Goal: Task Accomplishment & Management: Manage account settings

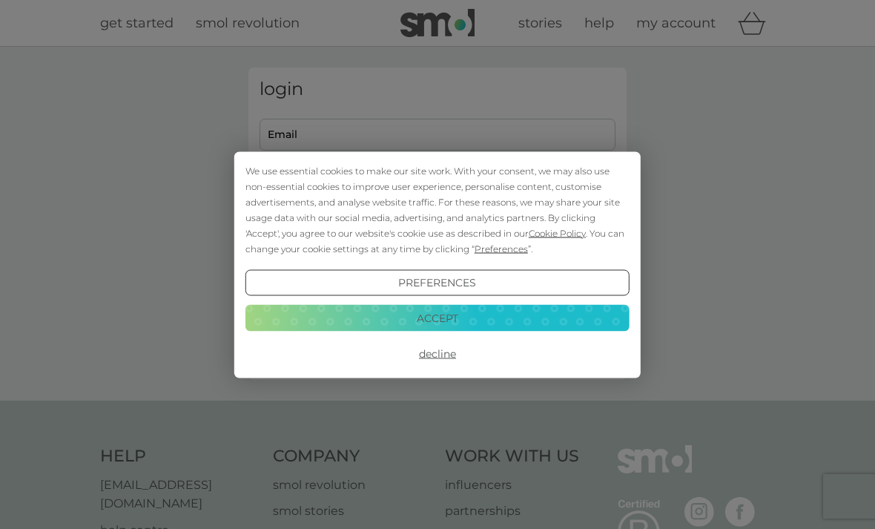
click at [439, 355] on button "Decline" at bounding box center [438, 353] width 384 height 27
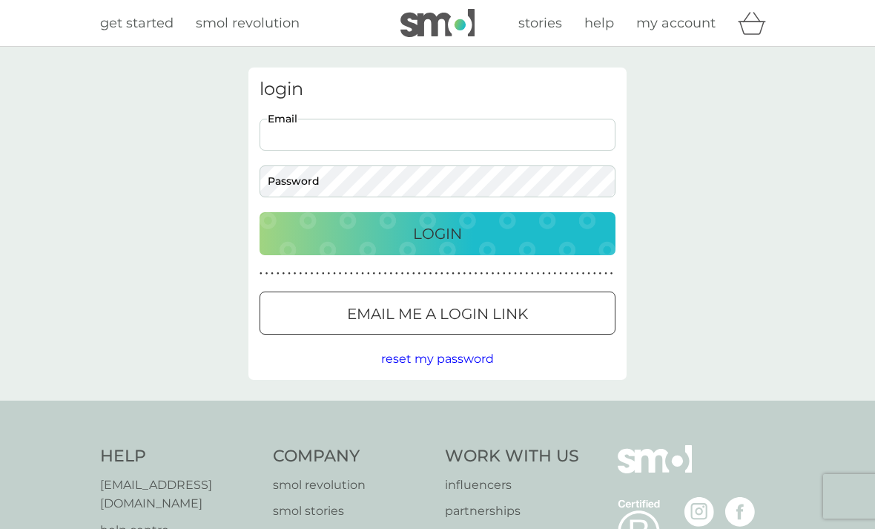
type input "janinedennis@hotmail.co.uk"
click at [438, 233] on button "Login" at bounding box center [438, 233] width 356 height 43
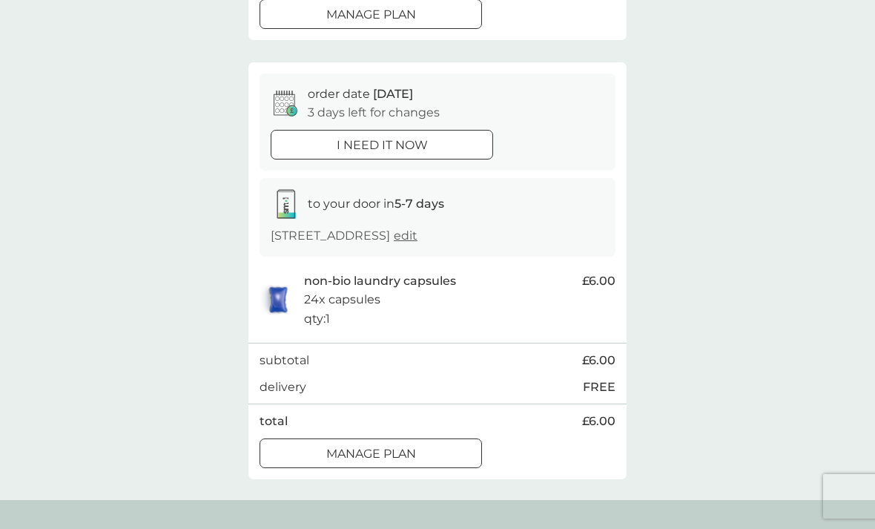
scroll to position [533, 0]
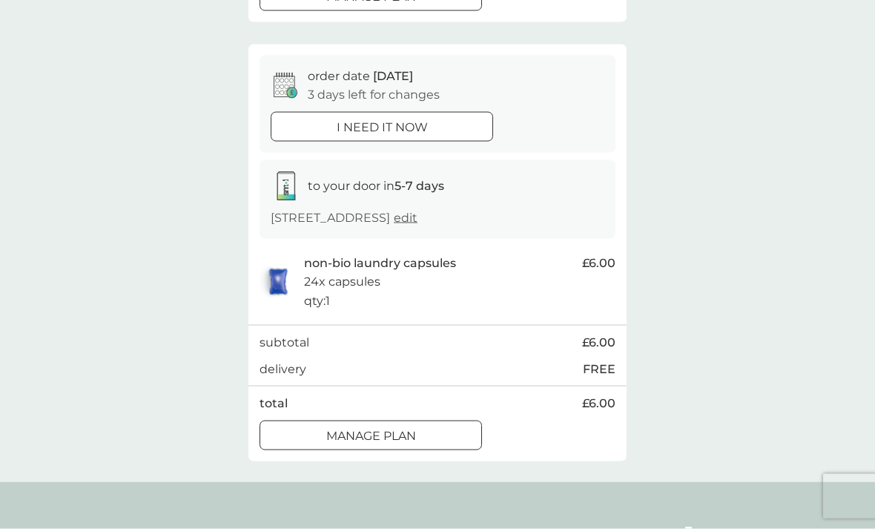
click at [391, 439] on div at bounding box center [370, 436] width 53 height 16
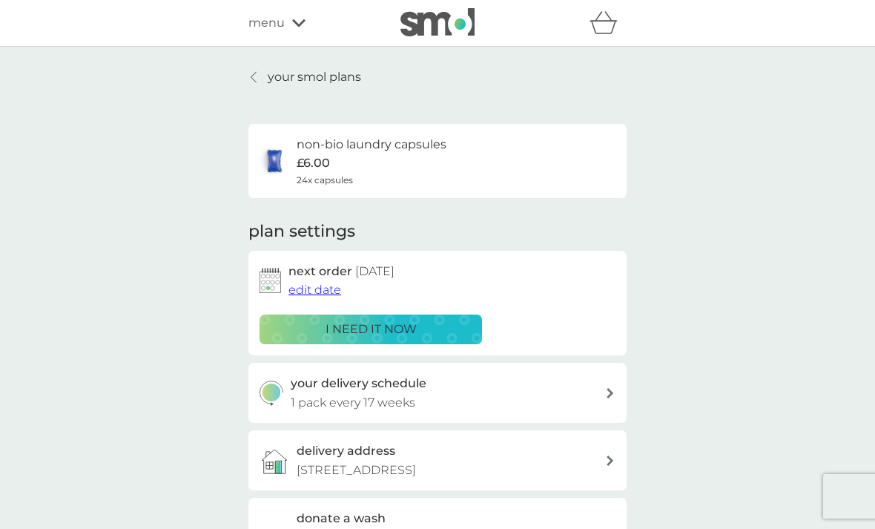
click at [319, 288] on span "edit date" at bounding box center [315, 290] width 53 height 14
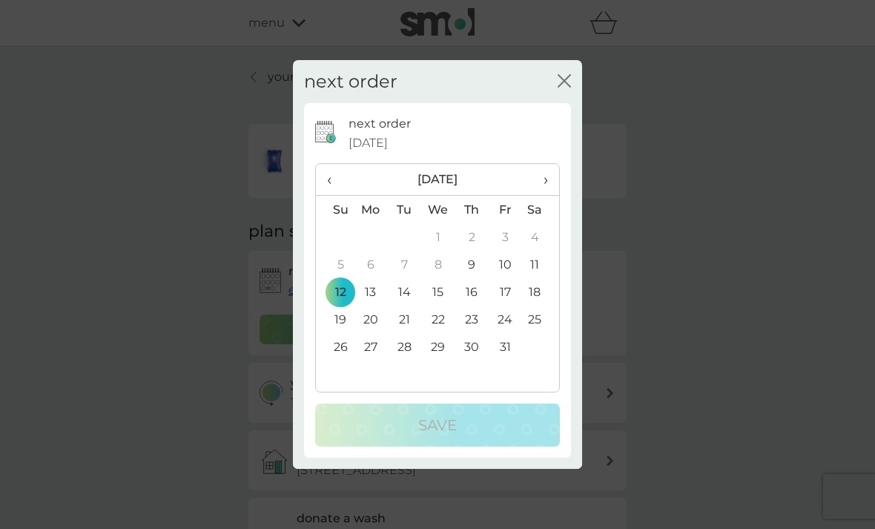
click at [549, 196] on th "›" at bounding box center [540, 180] width 37 height 32
click at [546, 195] on span "›" at bounding box center [540, 179] width 15 height 31
click at [545, 195] on span "›" at bounding box center [540, 179] width 15 height 31
click at [475, 360] on td "29" at bounding box center [471, 346] width 33 height 27
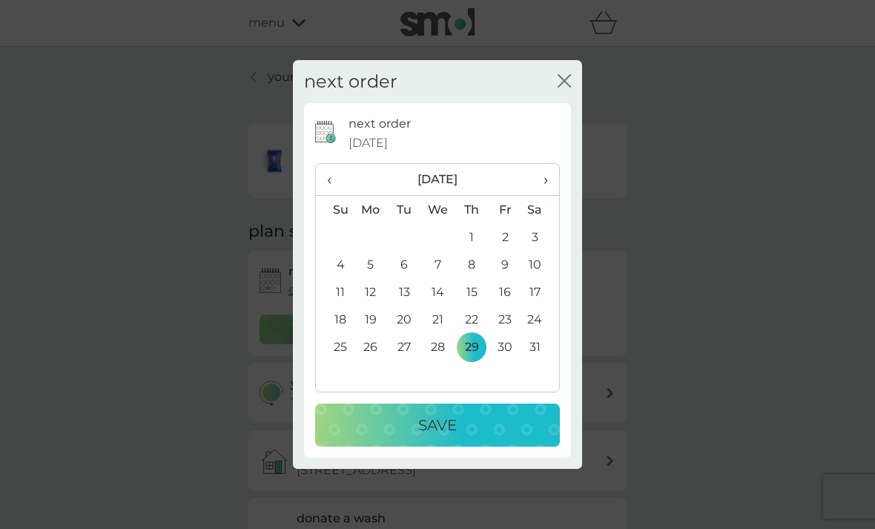
click at [468, 437] on div "Save" at bounding box center [437, 425] width 215 height 24
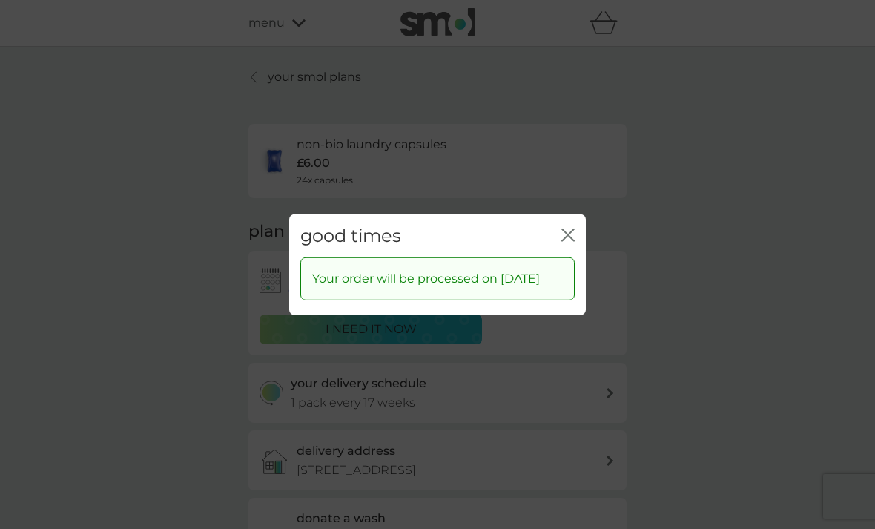
click at [572, 240] on icon "close" at bounding box center [571, 234] width 6 height 12
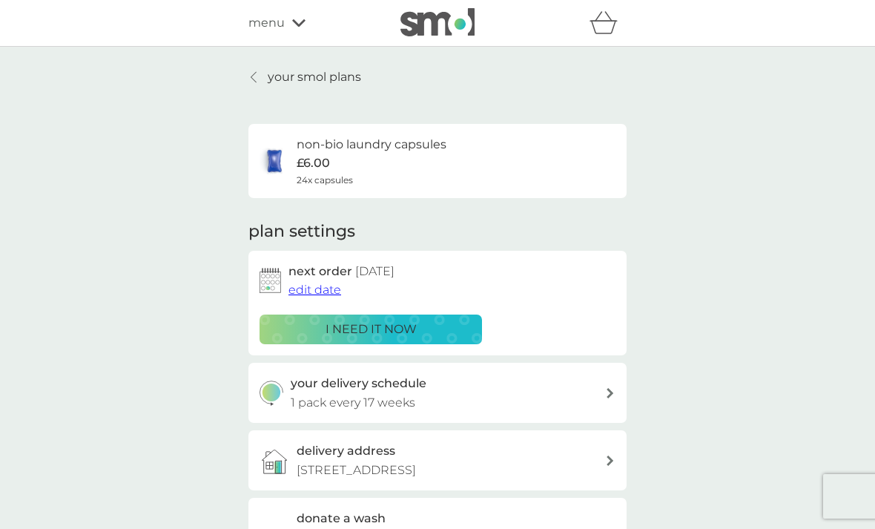
click at [287, 28] on div "menu" at bounding box center [311, 22] width 126 height 19
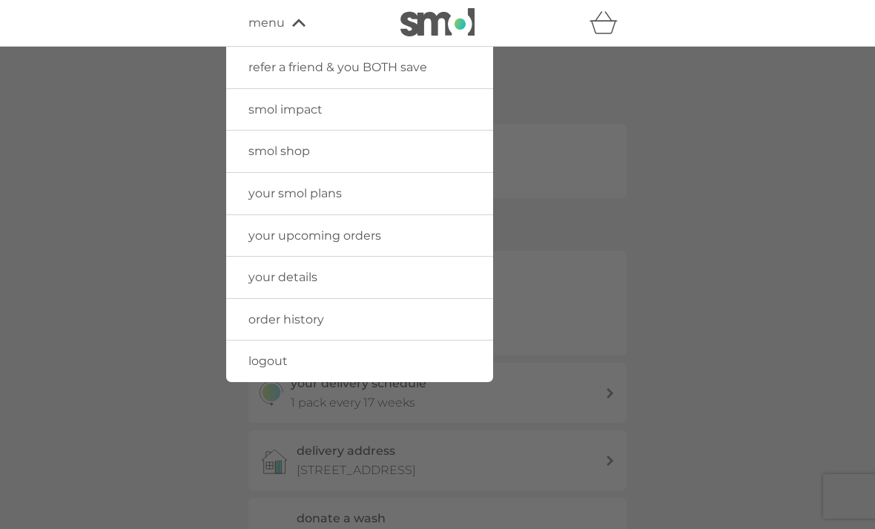
click at [346, 231] on span "your upcoming orders" at bounding box center [314, 235] width 133 height 14
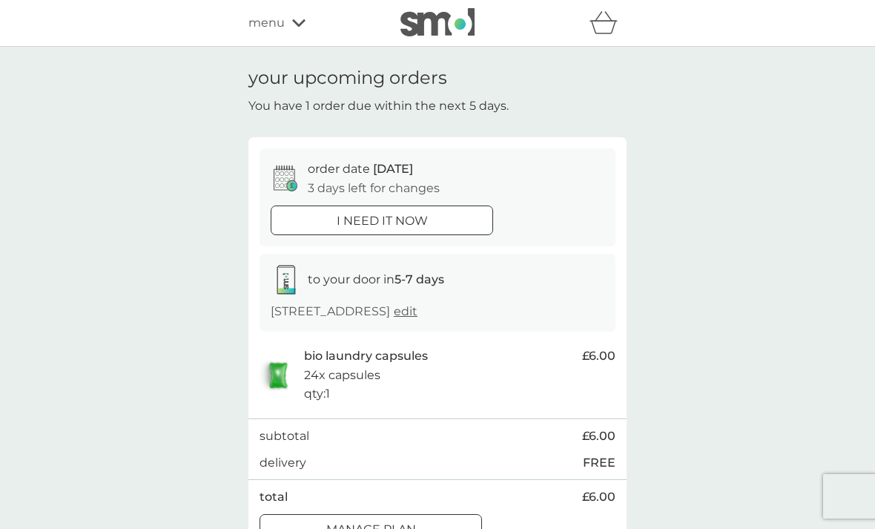
click at [291, 28] on div "menu" at bounding box center [311, 22] width 126 height 19
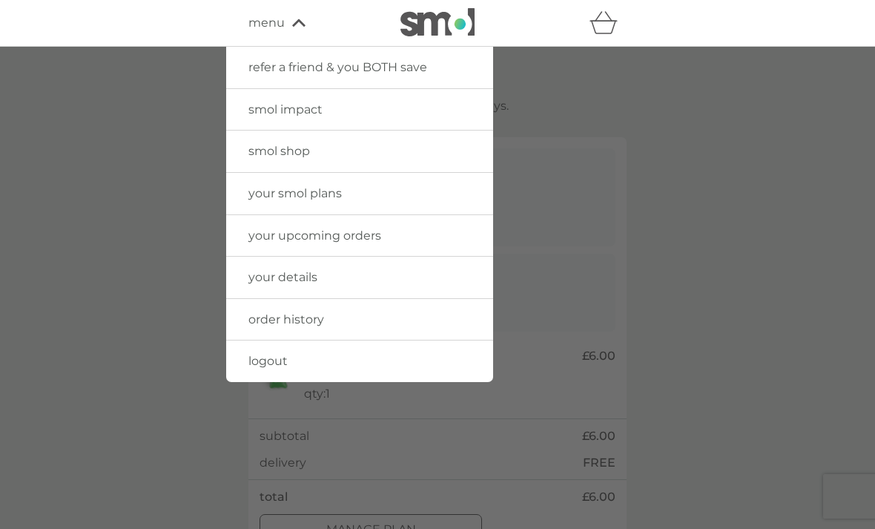
click at [386, 192] on link "your smol plans" at bounding box center [359, 194] width 267 height 42
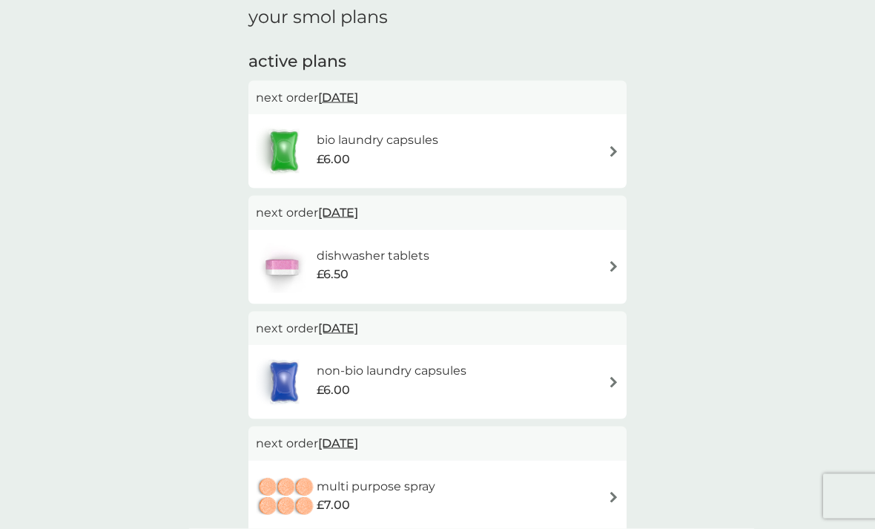
scroll to position [62, 0]
click at [597, 255] on div "dishwasher tablets £6.50" at bounding box center [437, 266] width 363 height 52
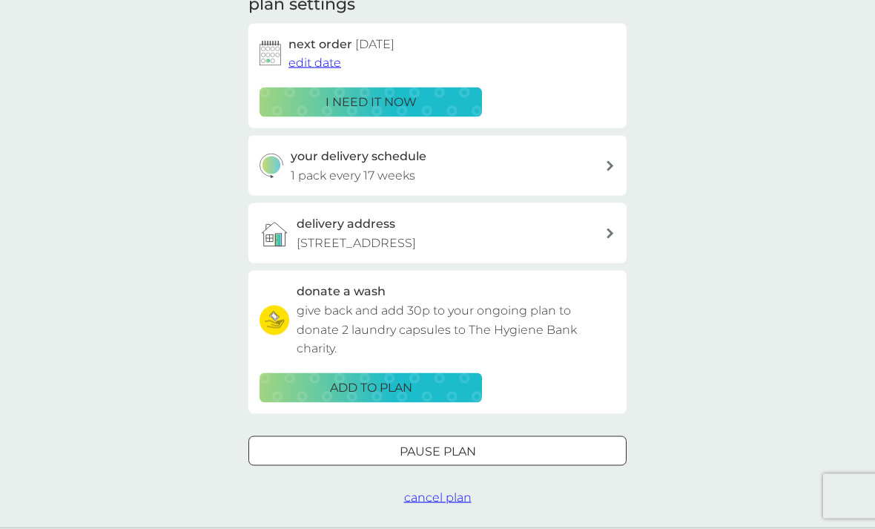
scroll to position [190, 0]
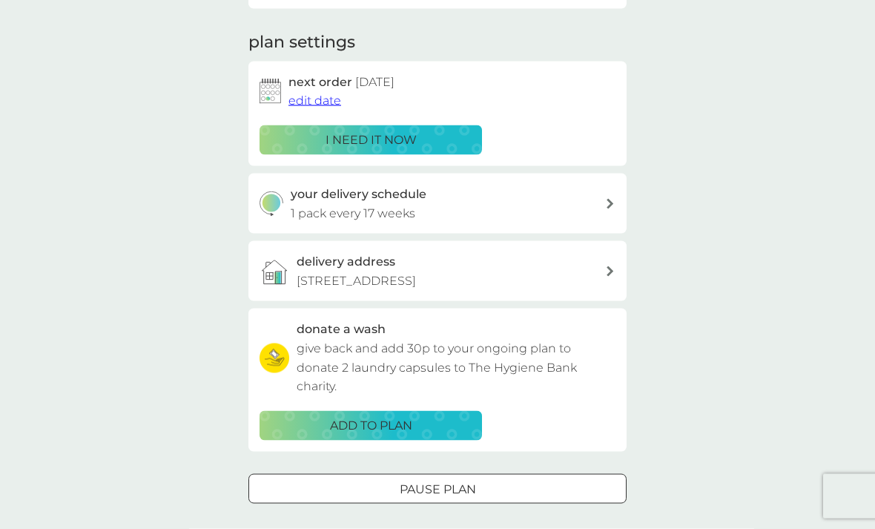
click at [321, 96] on span "edit date" at bounding box center [315, 100] width 53 height 14
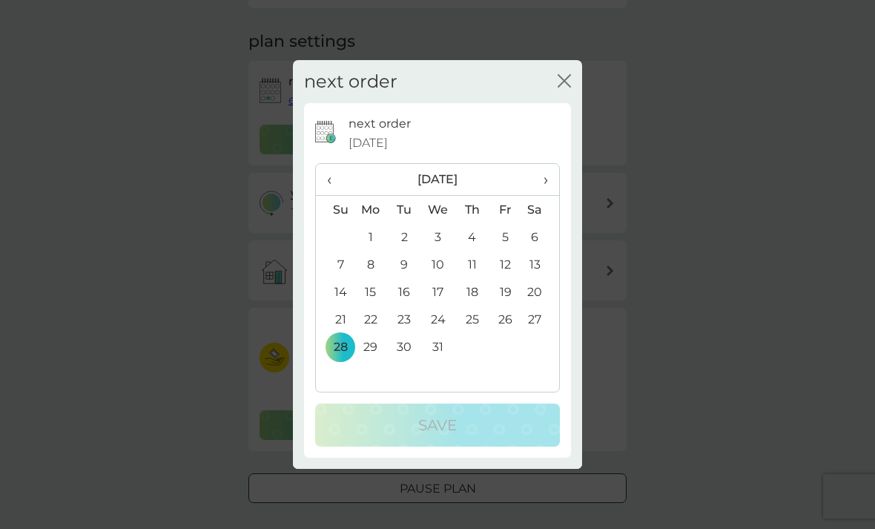
click at [548, 195] on span "›" at bounding box center [540, 179] width 15 height 31
click at [550, 196] on th "›" at bounding box center [540, 180] width 37 height 32
click at [443, 278] on td "4" at bounding box center [438, 264] width 34 height 27
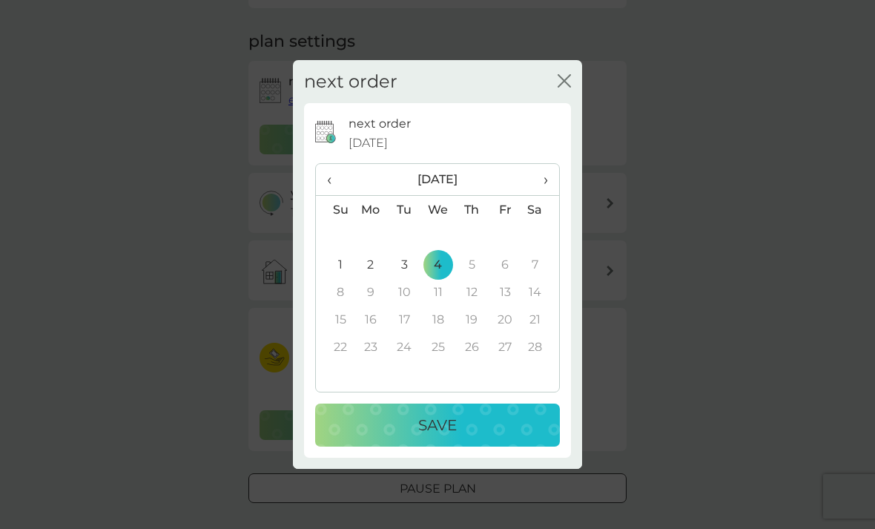
click at [445, 437] on p "Save" at bounding box center [437, 425] width 39 height 24
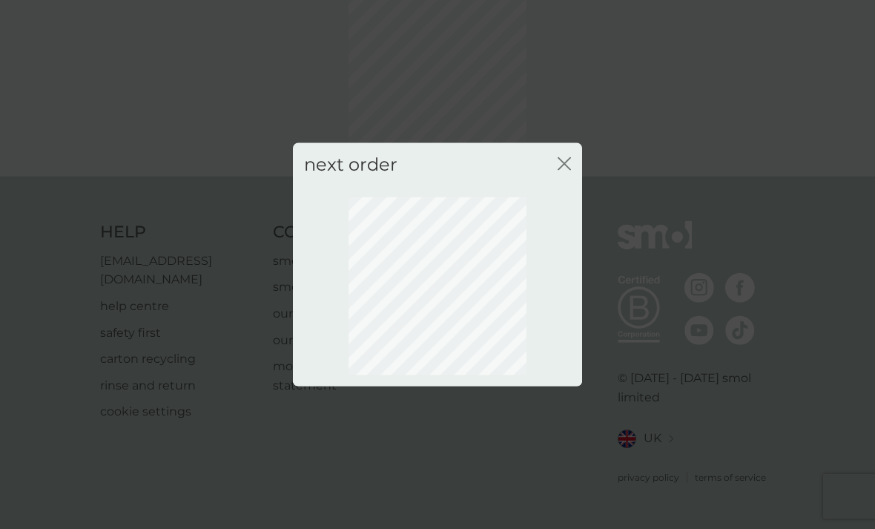
scroll to position [45, 0]
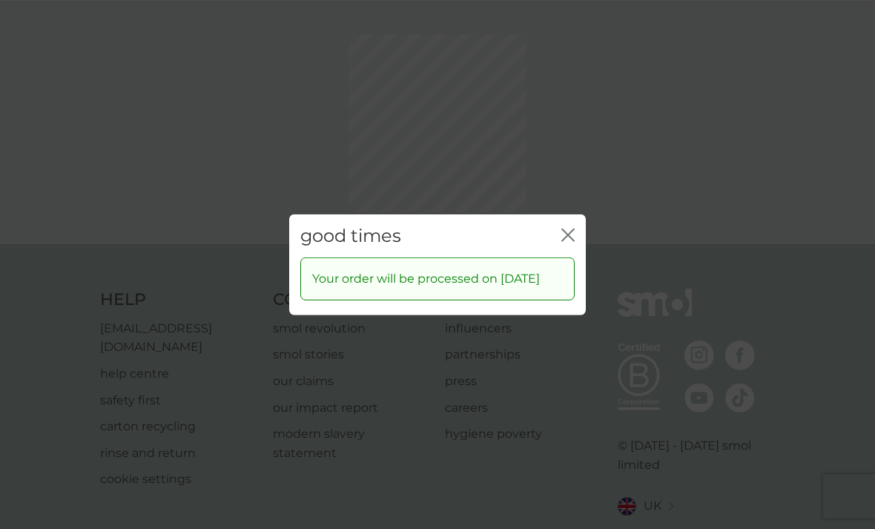
click at [564, 191] on div "good times close Your order will be processed on 4 Feb 2026" at bounding box center [437, 264] width 875 height 529
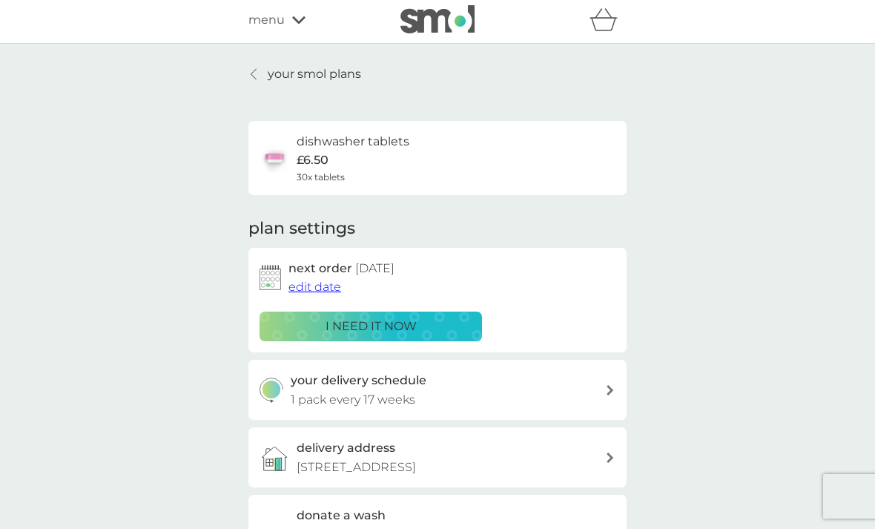
scroll to position [0, 0]
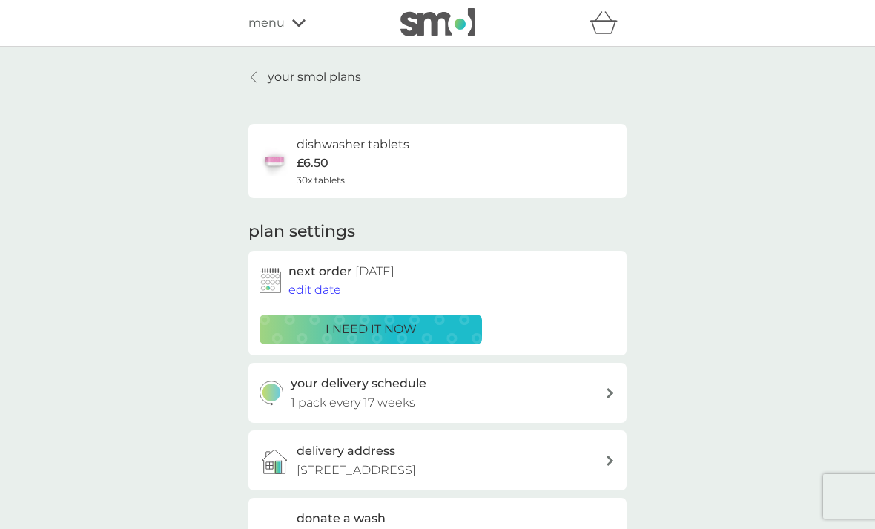
click at [290, 23] on div "menu" at bounding box center [311, 22] width 126 height 19
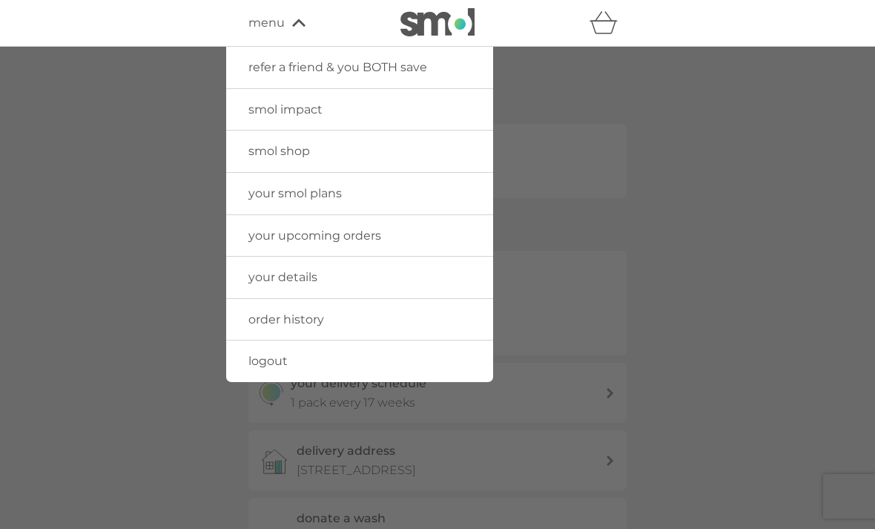
click at [365, 195] on link "your smol plans" at bounding box center [359, 194] width 267 height 42
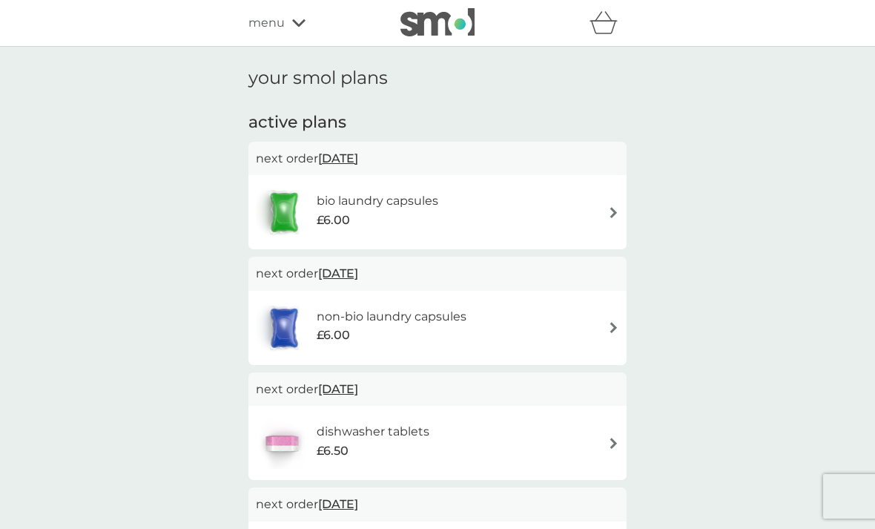
click at [297, 27] on div "menu" at bounding box center [311, 22] width 126 height 19
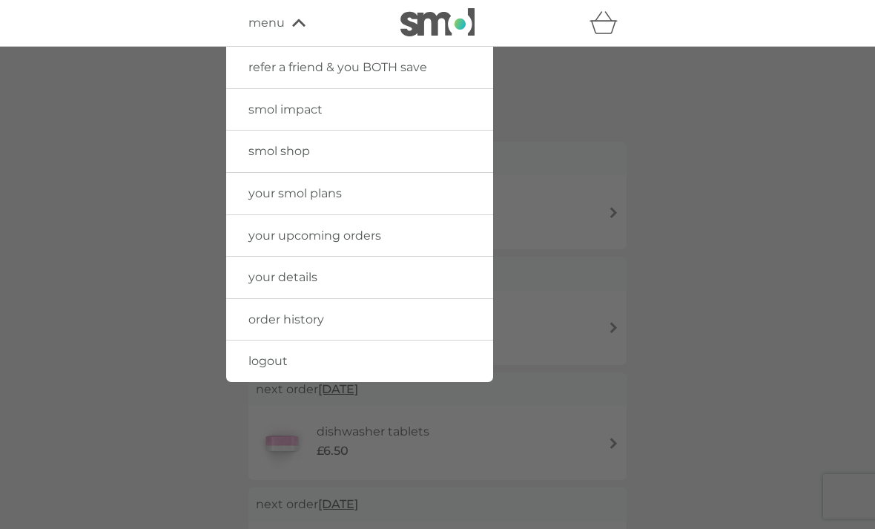
click at [303, 150] on span "smol shop" at bounding box center [279, 151] width 62 height 14
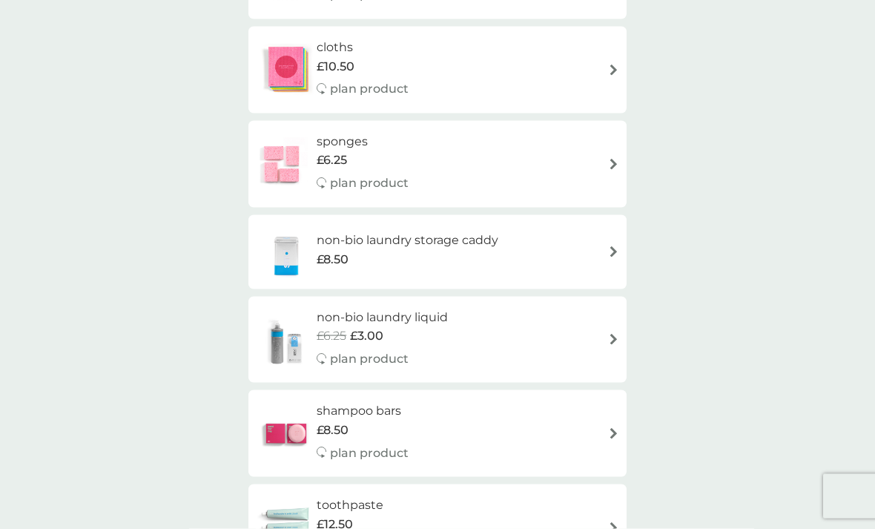
scroll to position [1228, 0]
click at [710, 440] on div "smol shop all products Accessories Cleaning Dishwash Laundry Personal Care Spar…" at bounding box center [437, 160] width 875 height 2682
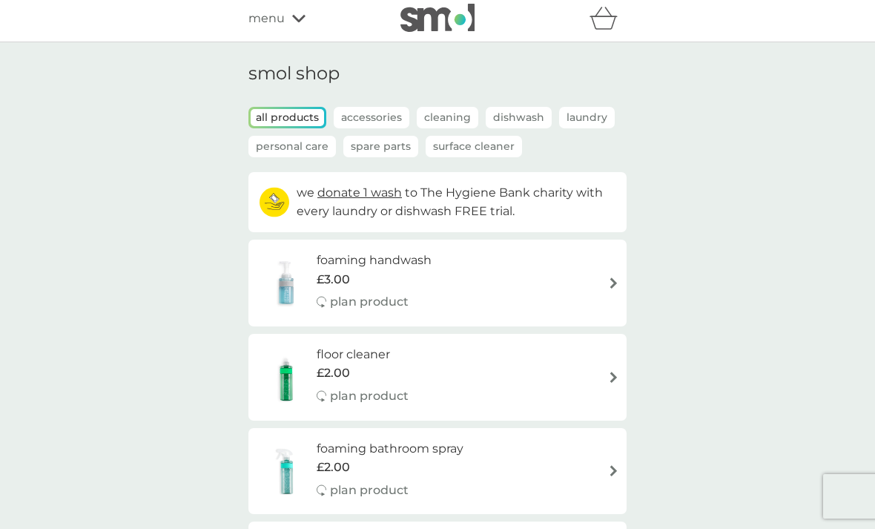
scroll to position [0, 0]
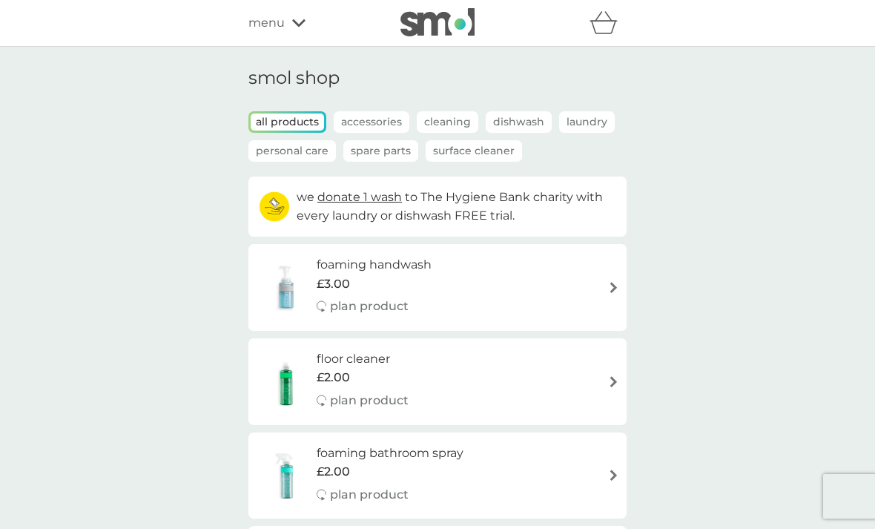
click at [478, 153] on p "Surface Cleaner" at bounding box center [474, 151] width 96 height 22
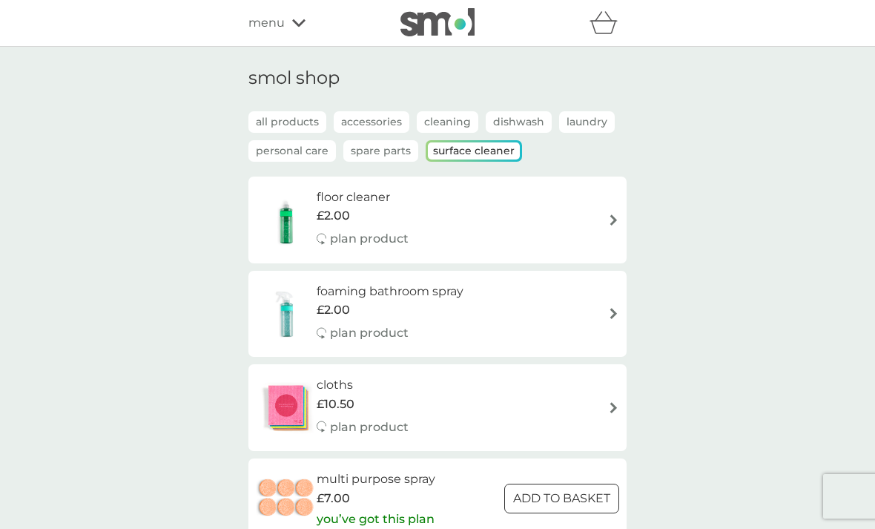
click at [275, 117] on p "all products" at bounding box center [287, 122] width 78 height 22
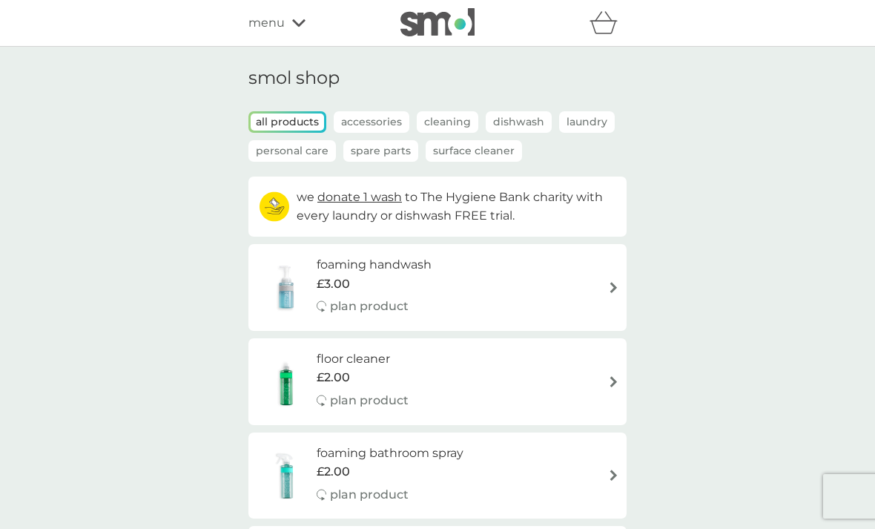
click at [292, 19] on icon at bounding box center [298, 23] width 13 height 9
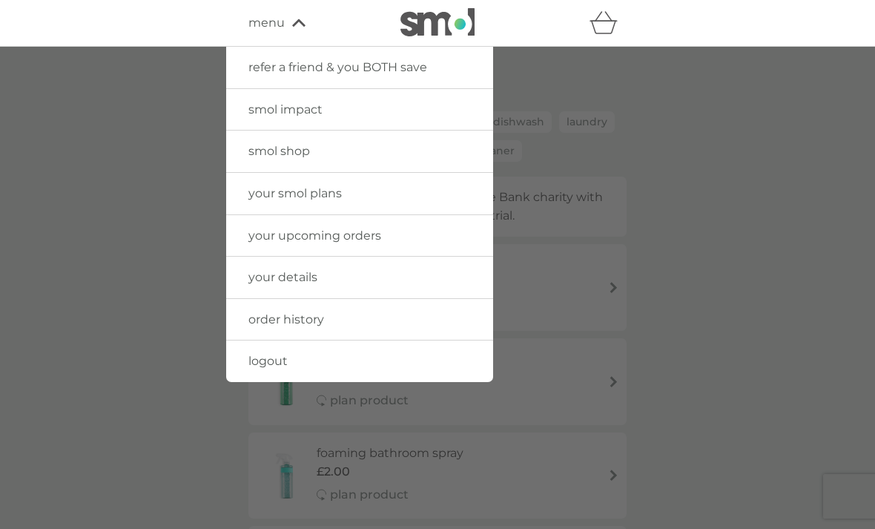
click at [271, 355] on span "logout" at bounding box center [267, 361] width 39 height 14
